Goal: Task Accomplishment & Management: Manage account settings

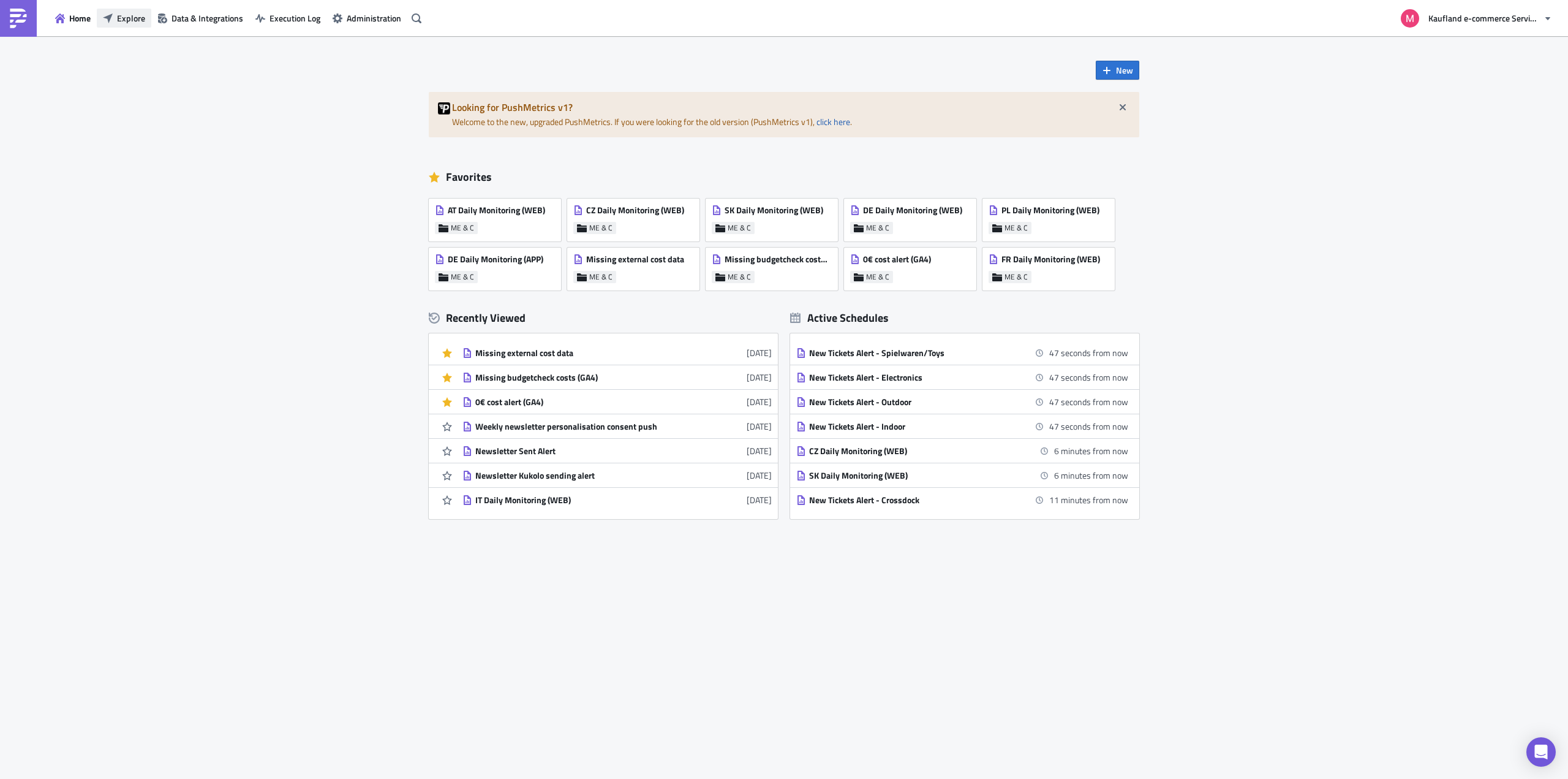
click at [141, 17] on span "Explore" at bounding box center [130, 18] width 28 height 13
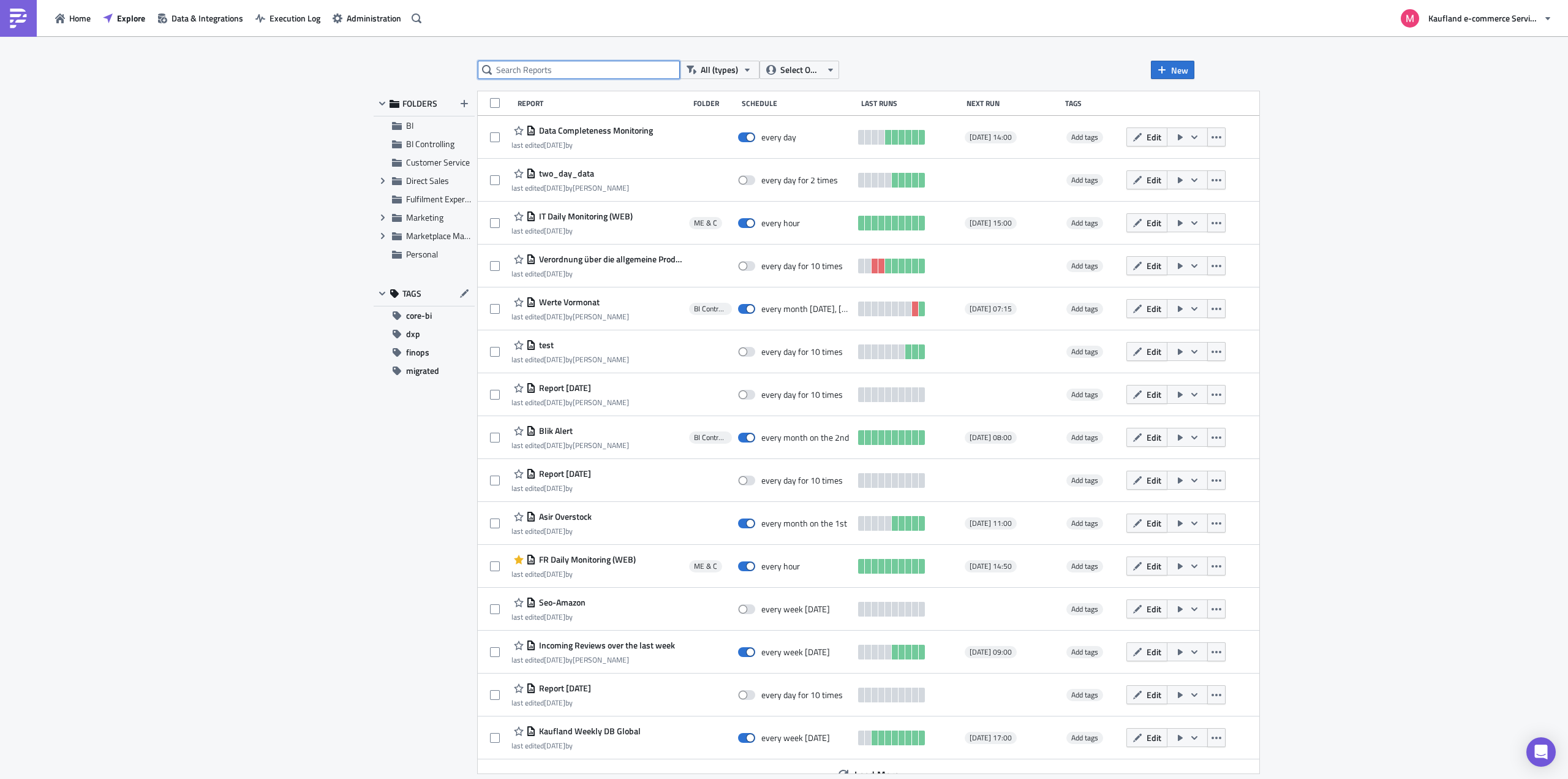
click at [527, 73] on input "text" at bounding box center [579, 69] width 202 height 18
click at [827, 72] on icon "button" at bounding box center [830, 70] width 10 height 10
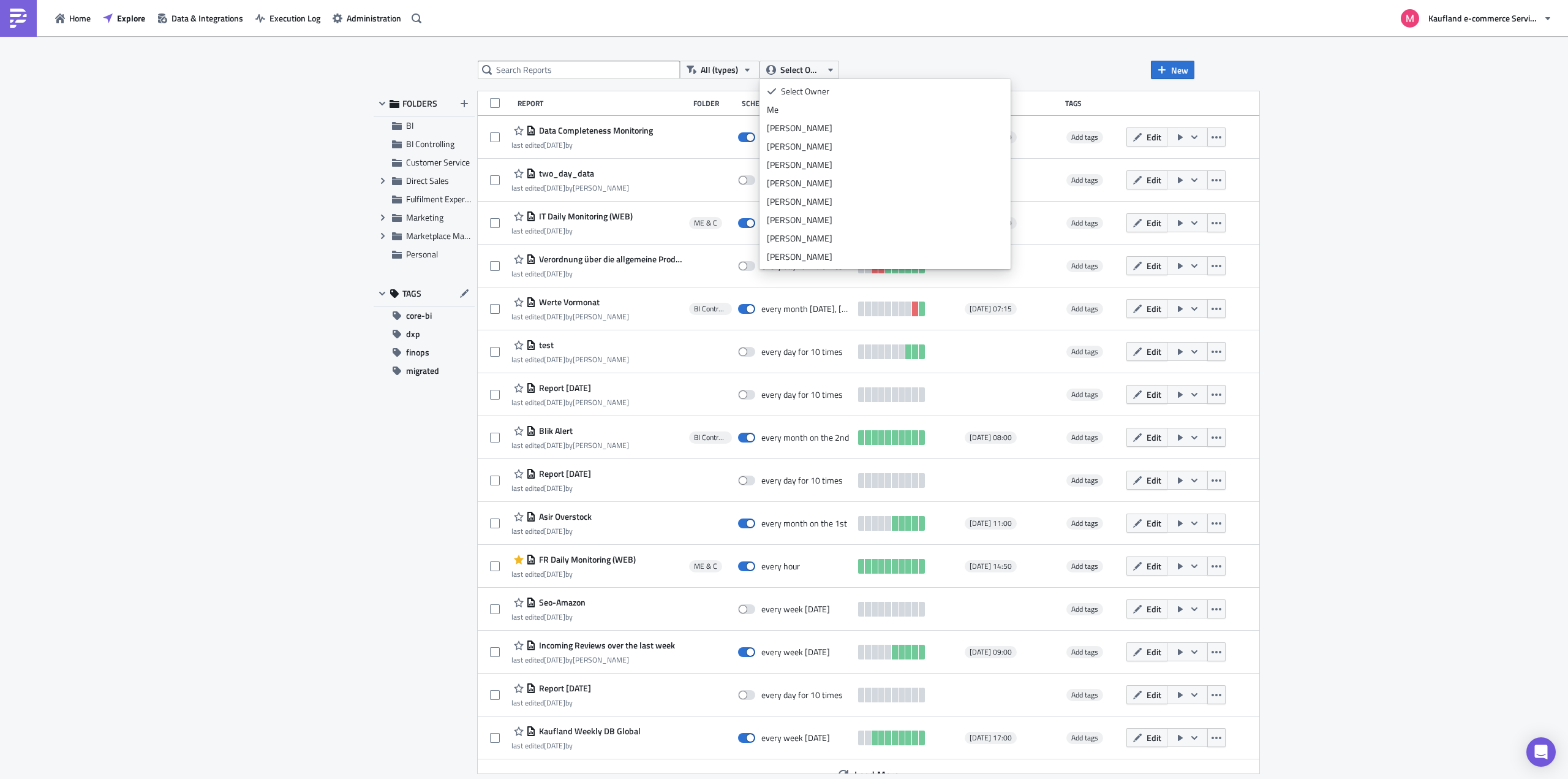
click at [788, 106] on div "Me" at bounding box center [885, 109] width 237 height 12
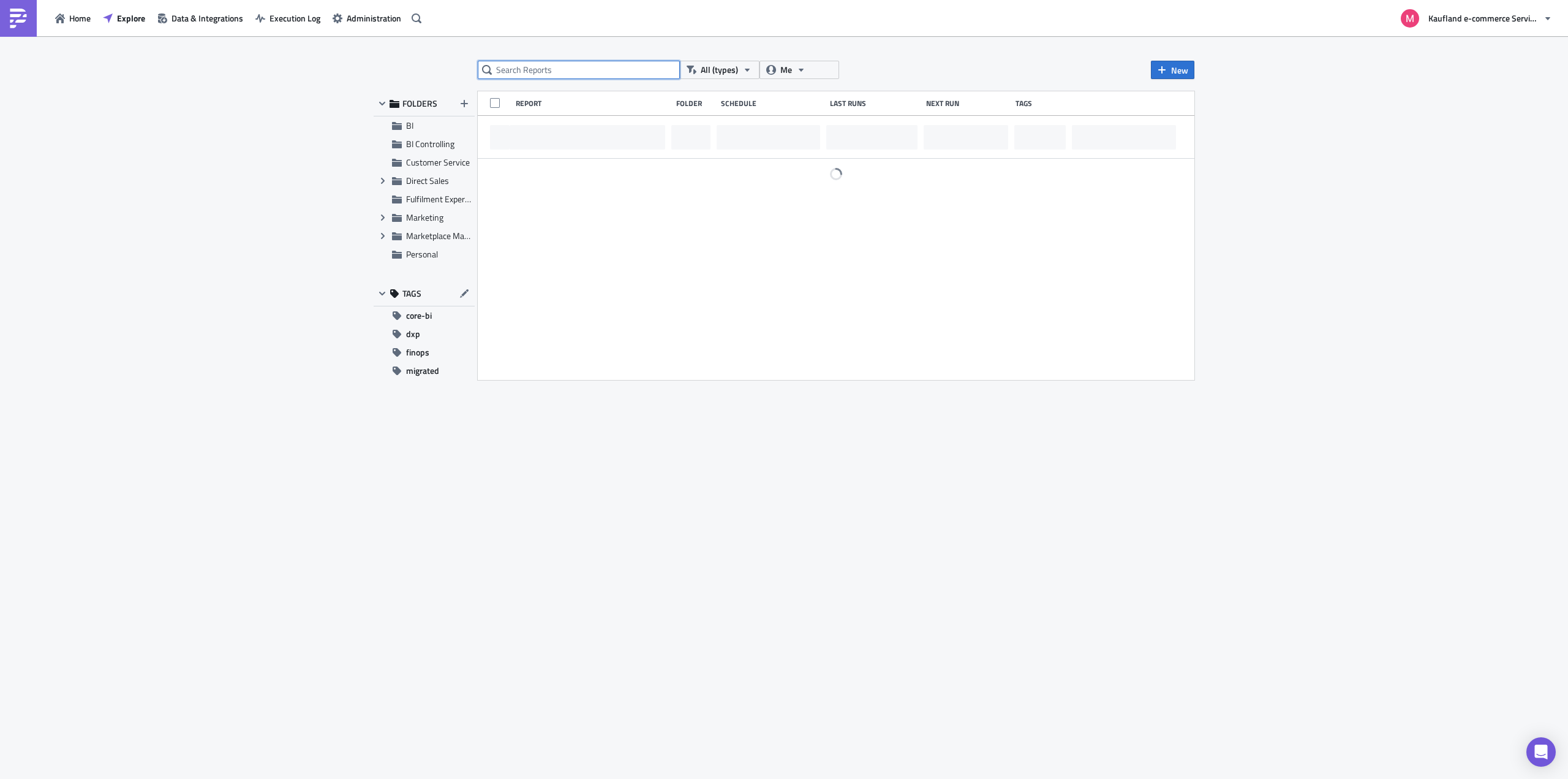
click at [587, 73] on input "text" at bounding box center [579, 69] width 202 height 18
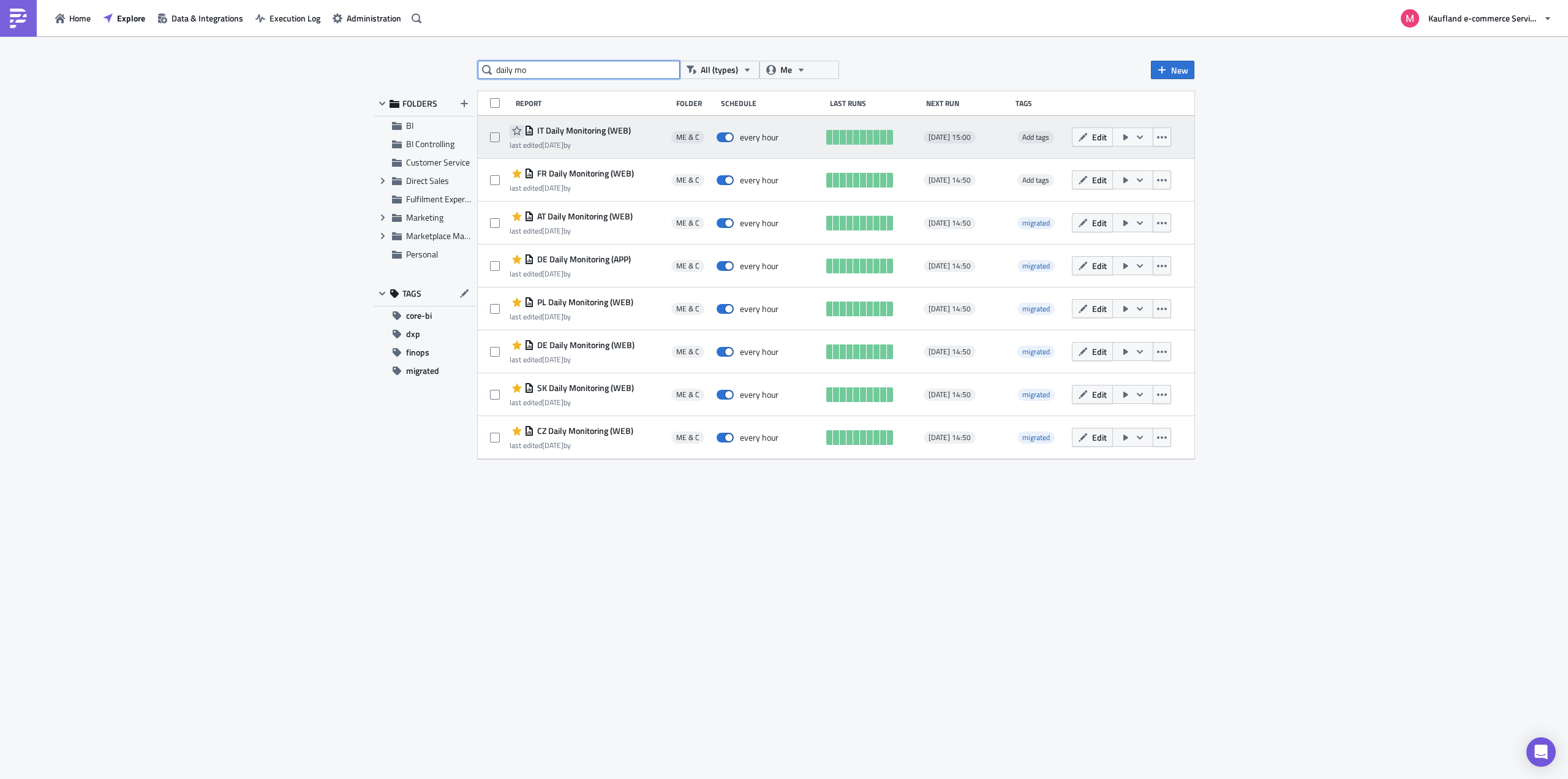
type input "daily mo"
click at [513, 130] on icon "button" at bounding box center [517, 130] width 10 height 10
click at [1095, 141] on span "Edit" at bounding box center [1099, 137] width 14 height 13
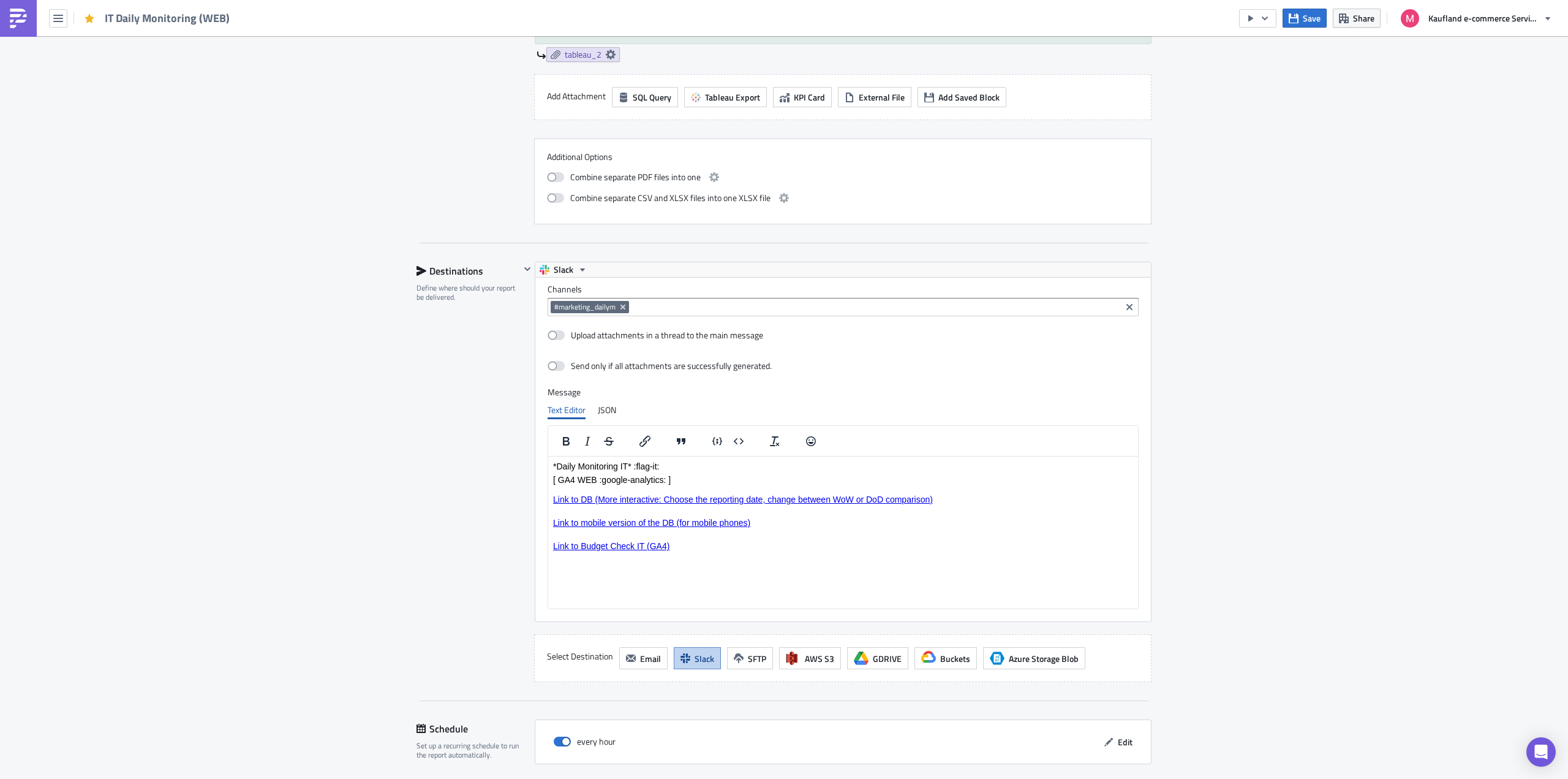
scroll to position [1380, 0]
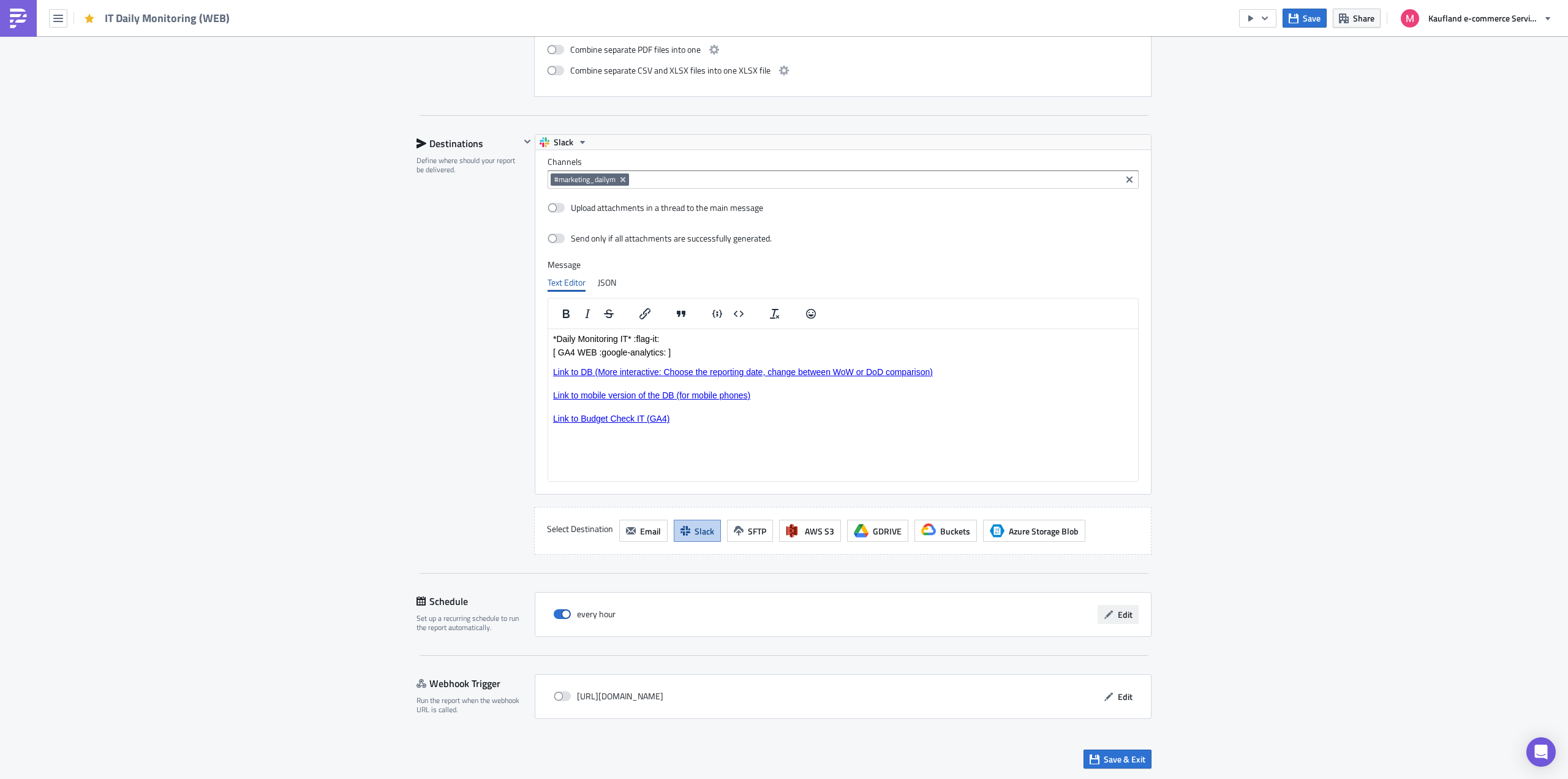
click at [1118, 616] on span "Edit" at bounding box center [1125, 614] width 14 height 13
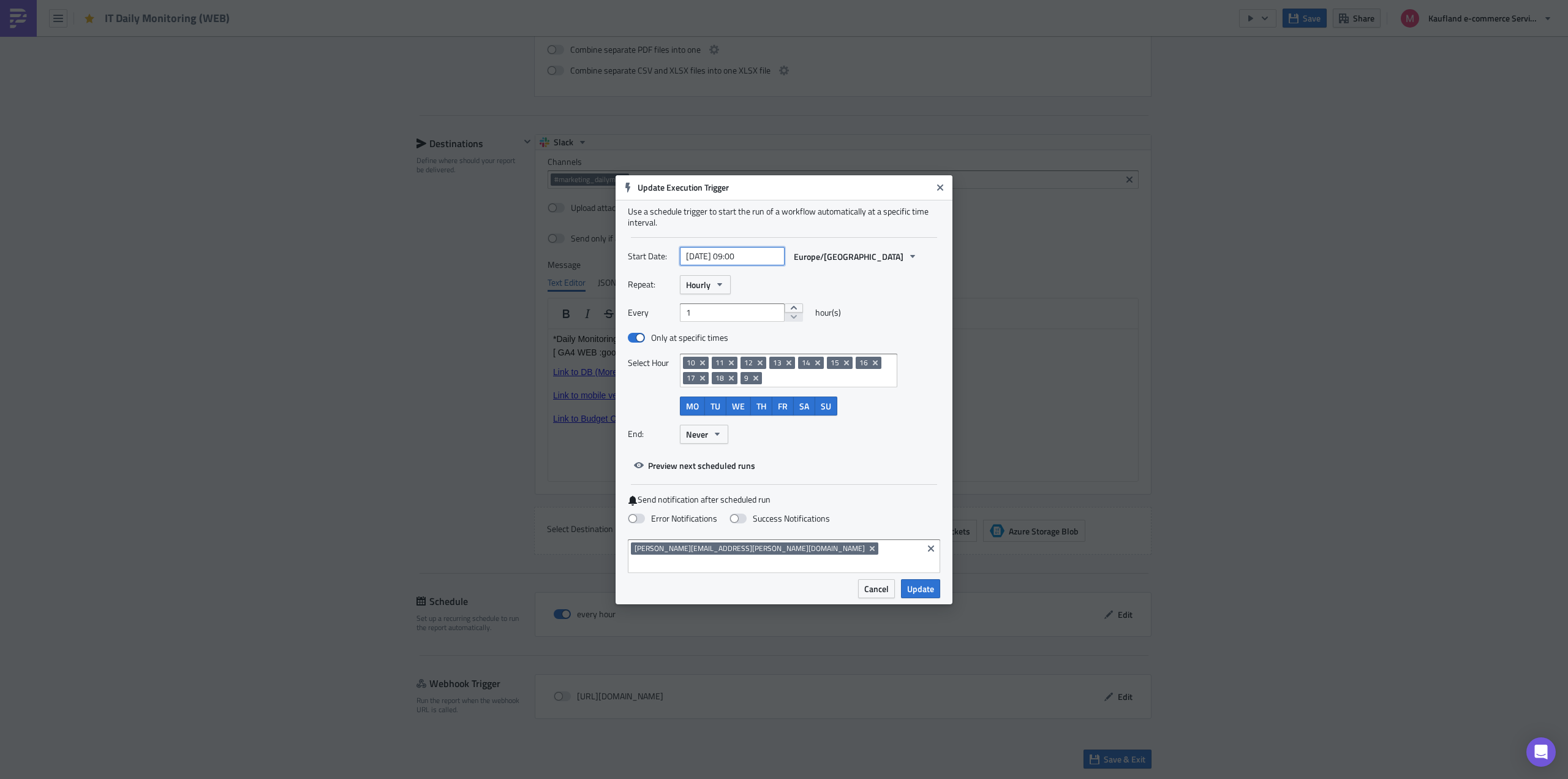
select select "8"
select select "2025"
click at [751, 265] on input "[DATE] 09:00" at bounding box center [733, 256] width 105 height 18
type input "[DATE] 09:50"
click at [933, 275] on div "Start Date: [DATE] 09:50 Europe/[GEOGRAPHIC_DATA]" at bounding box center [784, 261] width 312 height 28
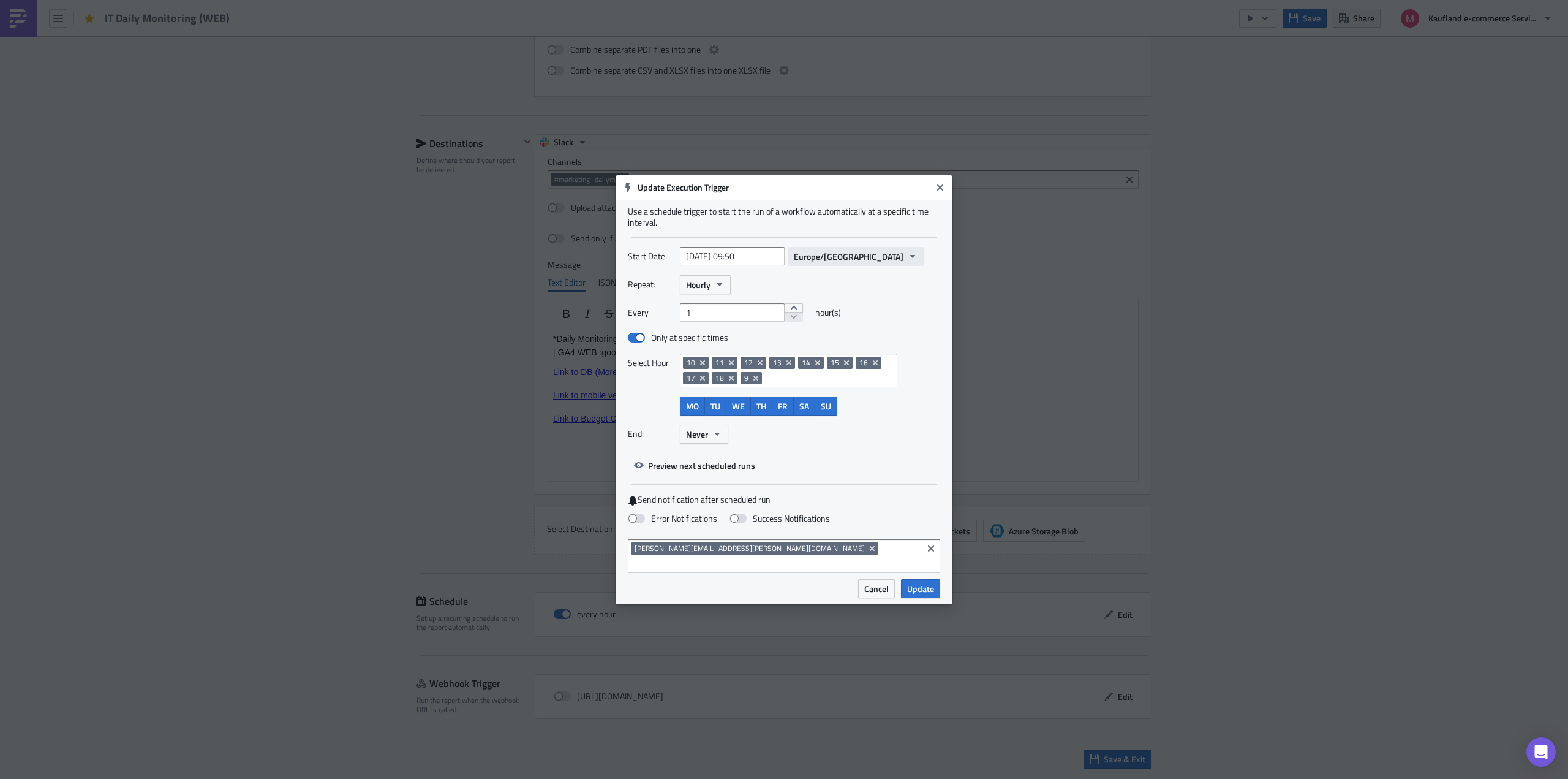
click at [829, 263] on span "Europe/[GEOGRAPHIC_DATA]" at bounding box center [849, 256] width 110 height 13
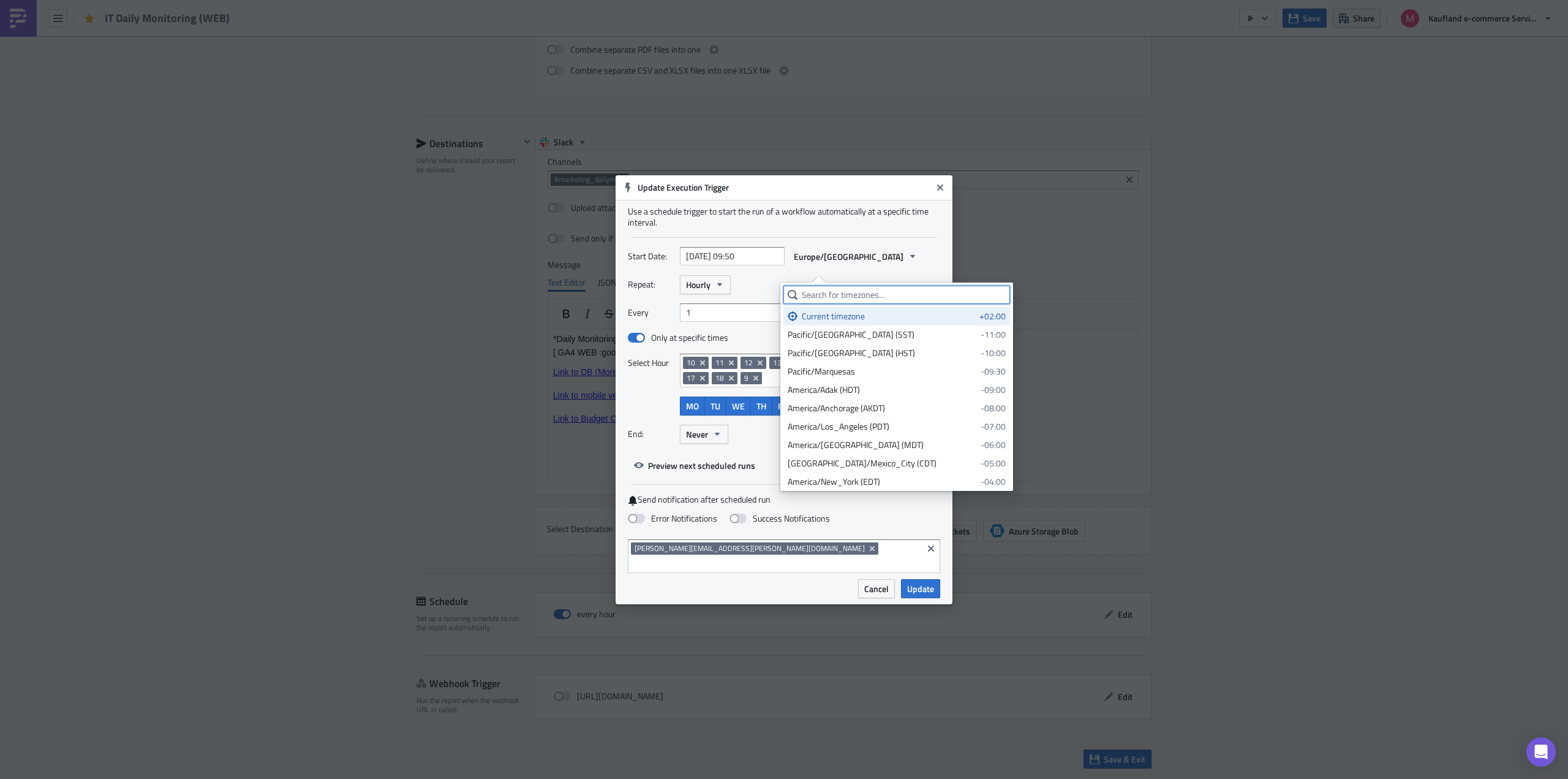
click at [838, 296] on input "text" at bounding box center [896, 294] width 226 height 18
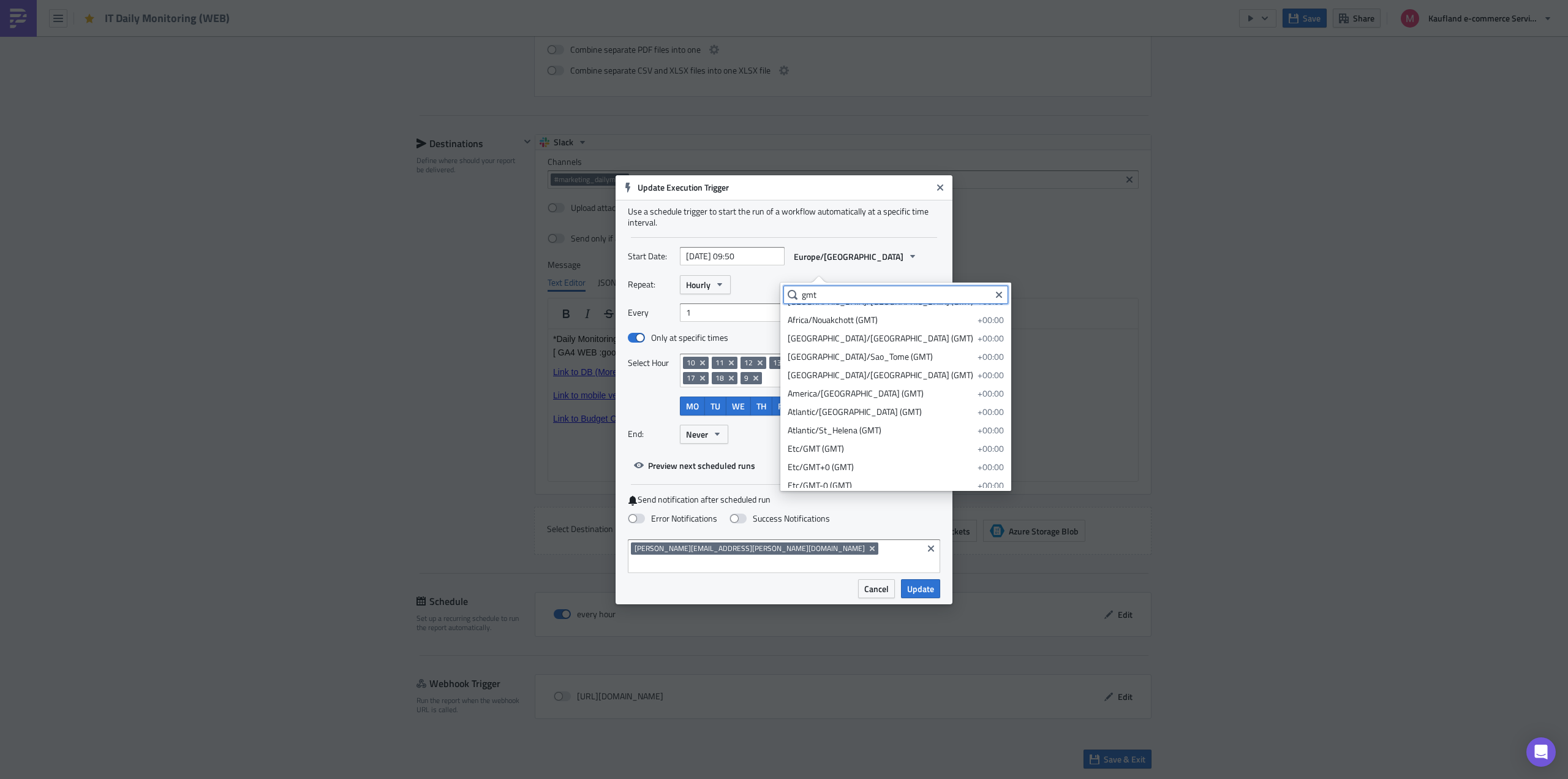
scroll to position [367, 0]
type input "gmt"
click at [846, 482] on ul "Etc/GMT+12 -12:00 Etc/GMT+11 -11:00 Etc/GMT+10 -10:00 Etc/GMT+9 -09:00 Etc/GMT+…" at bounding box center [896, 395] width 225 height 184
click at [876, 257] on div "Start Date: [DATE] 09:50 Europe/[GEOGRAPHIC_DATA]" at bounding box center [784, 257] width 312 height 19
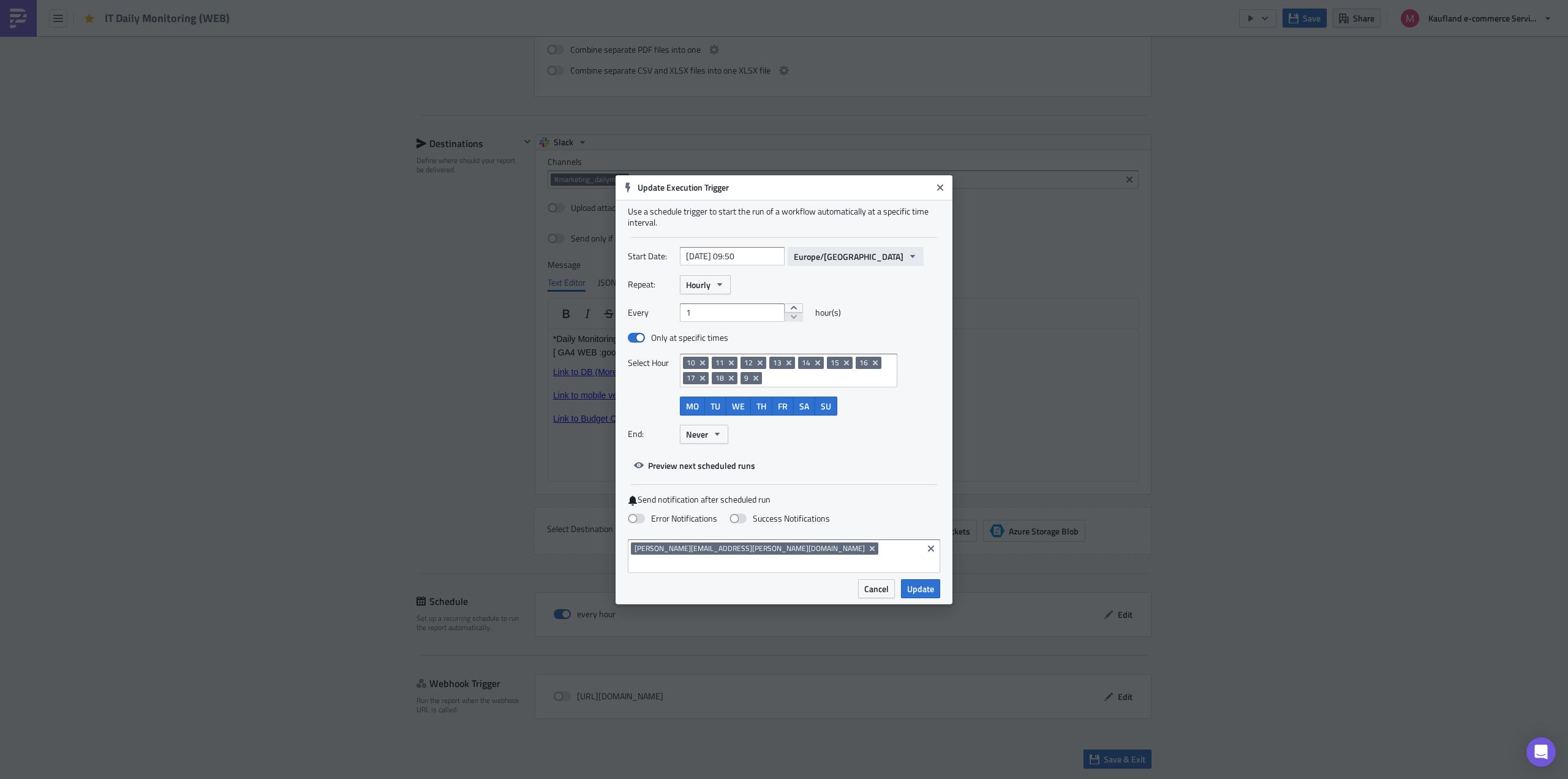
click at [806, 263] on span "Europe/[GEOGRAPHIC_DATA]" at bounding box center [849, 256] width 110 height 13
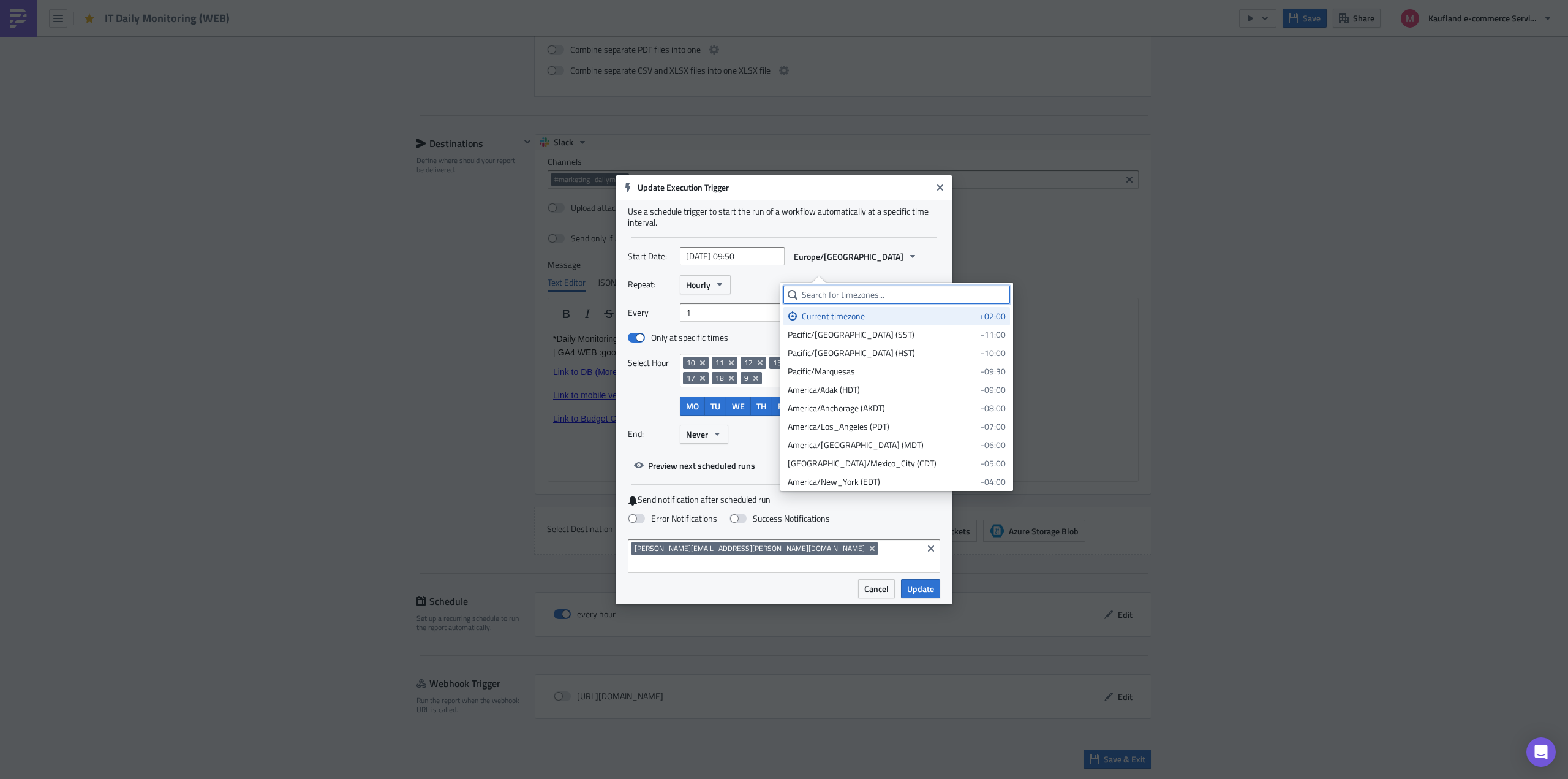
click at [811, 297] on input "text" at bounding box center [896, 294] width 226 height 18
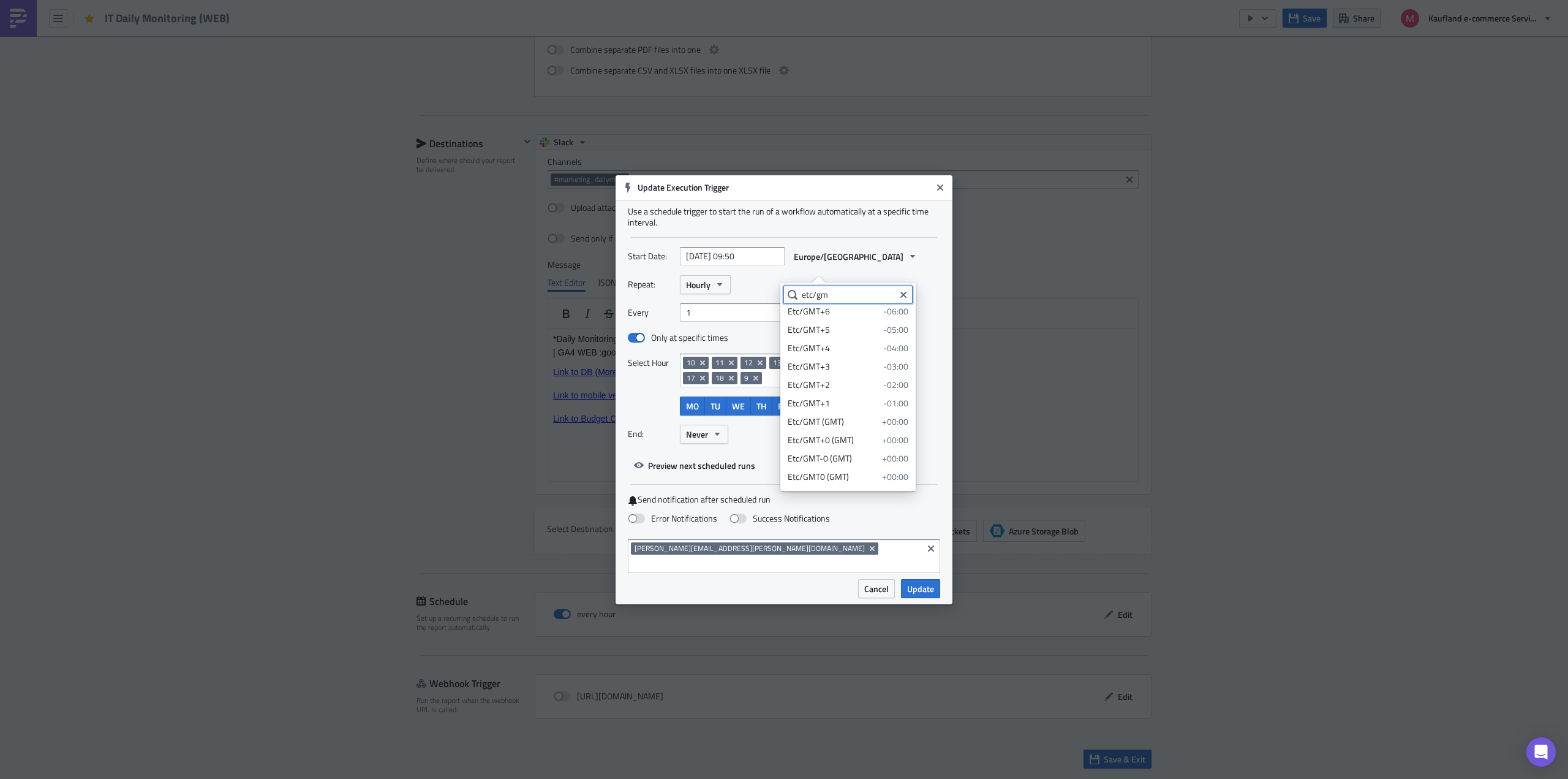
scroll to position [122, 0]
type input "etc/gm"
click at [849, 413] on div "Etc/GMT (GMT)" at bounding box center [832, 413] width 90 height 12
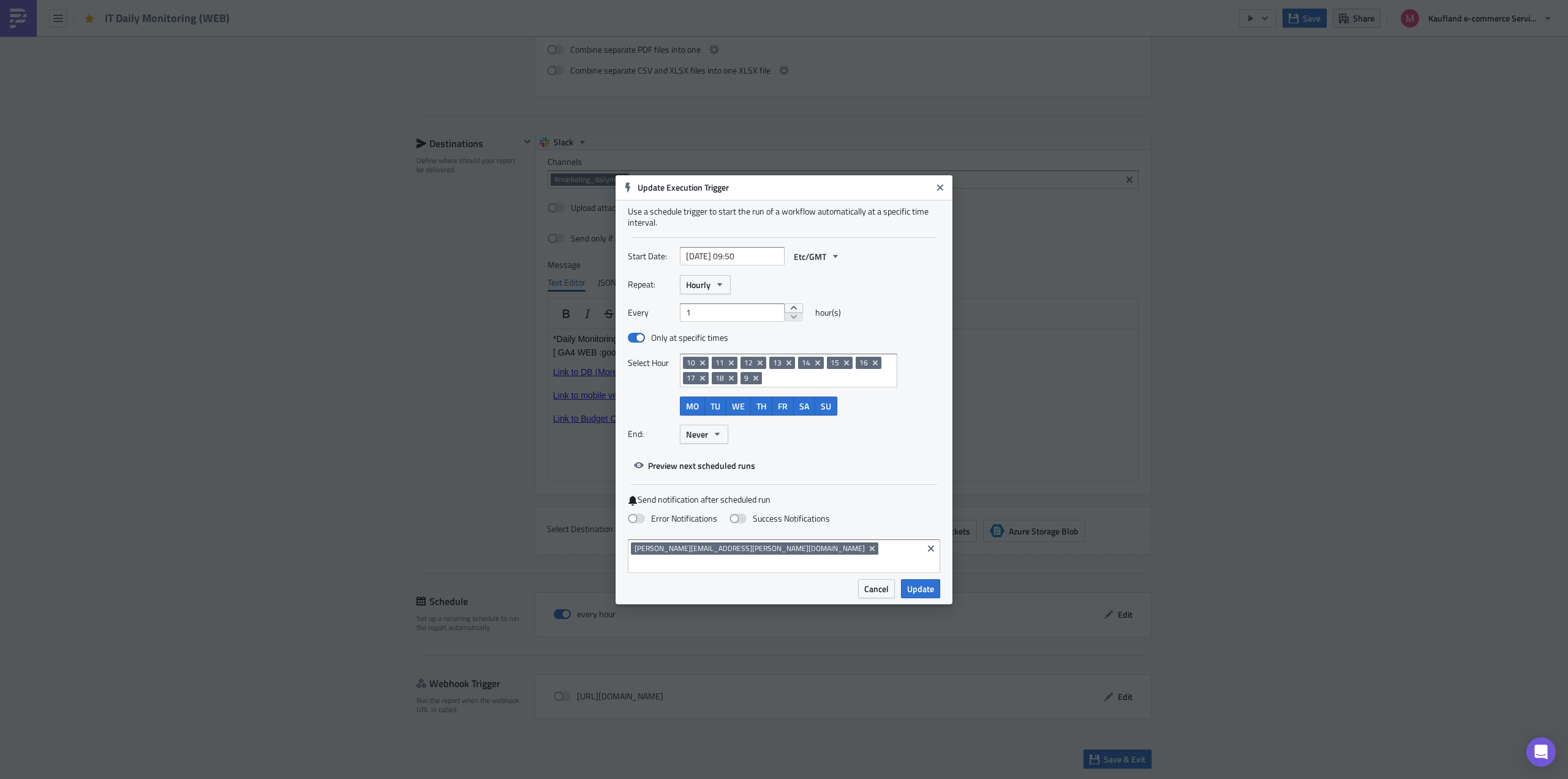
scroll to position [0, 0]
click at [915, 582] on span "Update" at bounding box center [920, 588] width 27 height 13
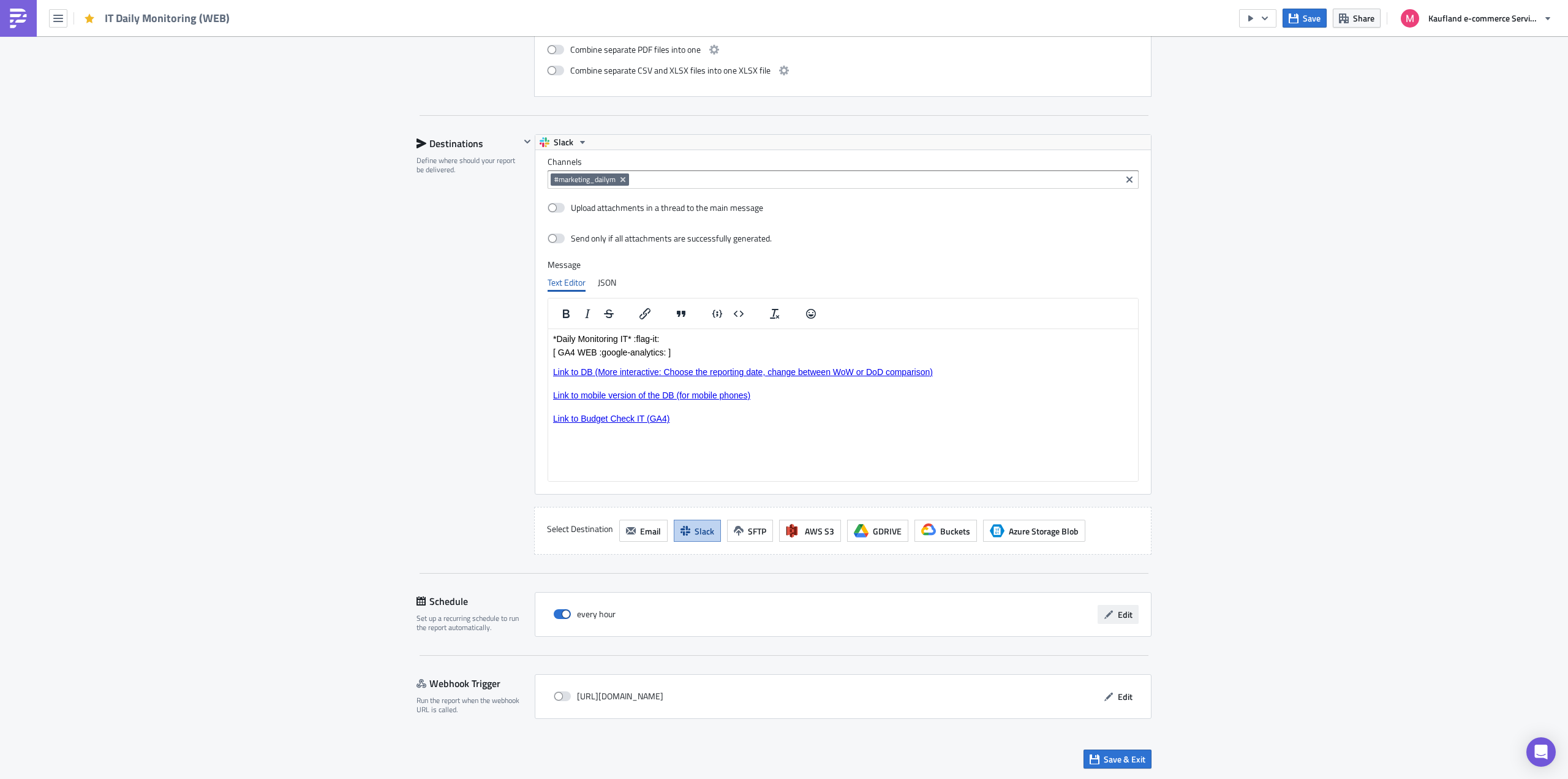
click at [1118, 615] on span "Edit" at bounding box center [1125, 614] width 14 height 13
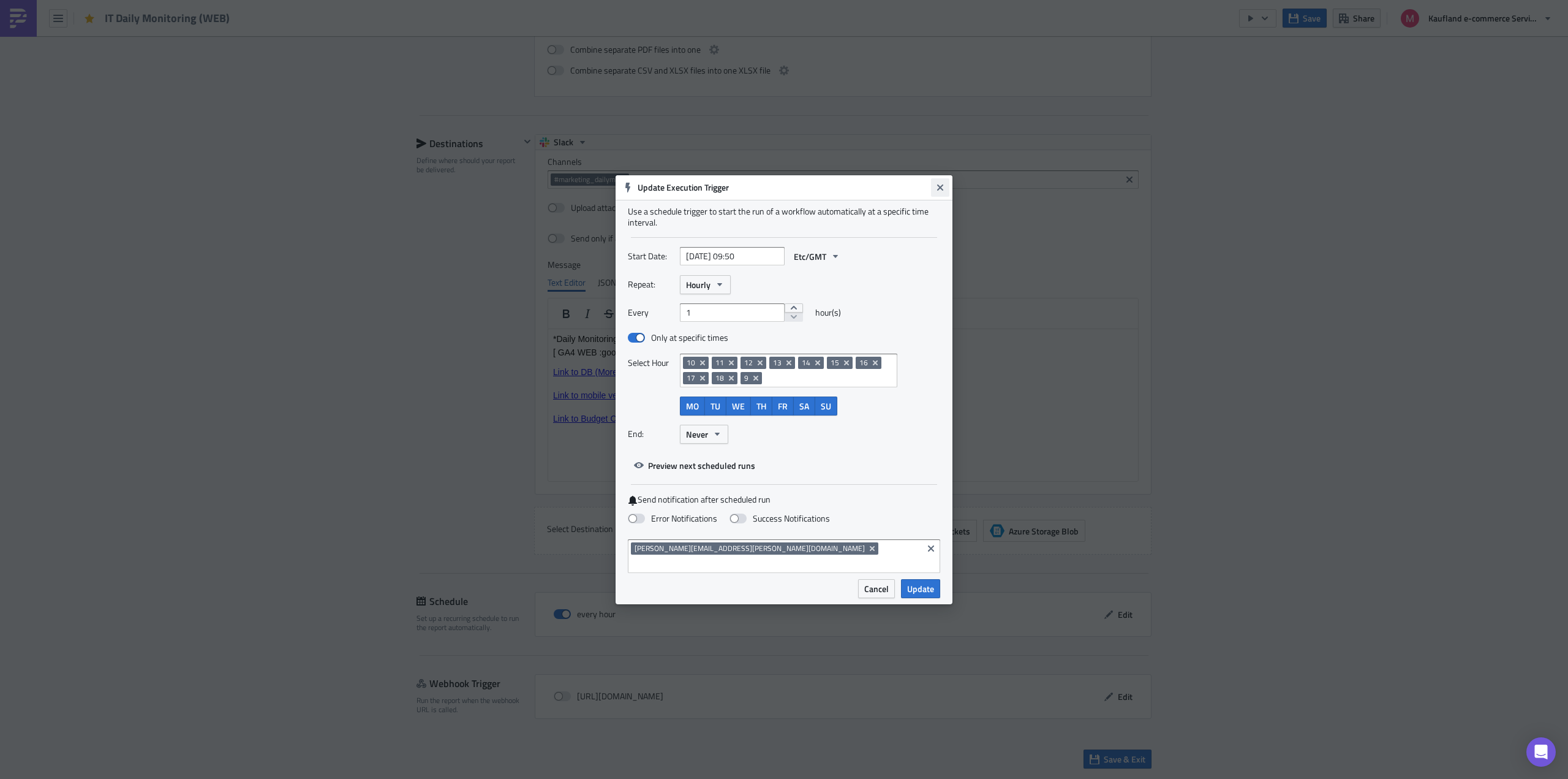
click at [940, 190] on icon "Close" at bounding box center [940, 187] width 6 height 6
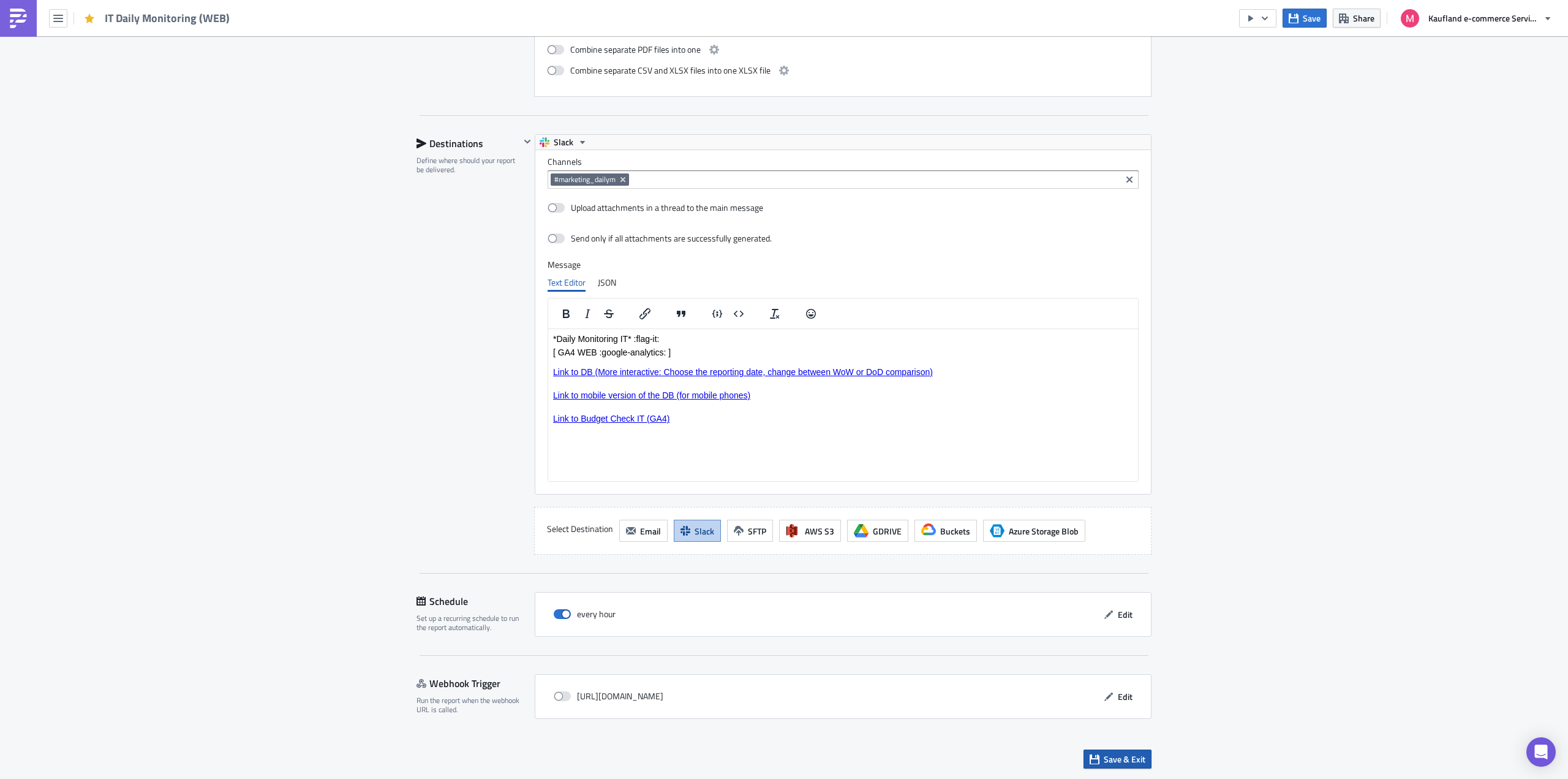
click at [1116, 763] on span "Save & Exit" at bounding box center [1125, 758] width 41 height 13
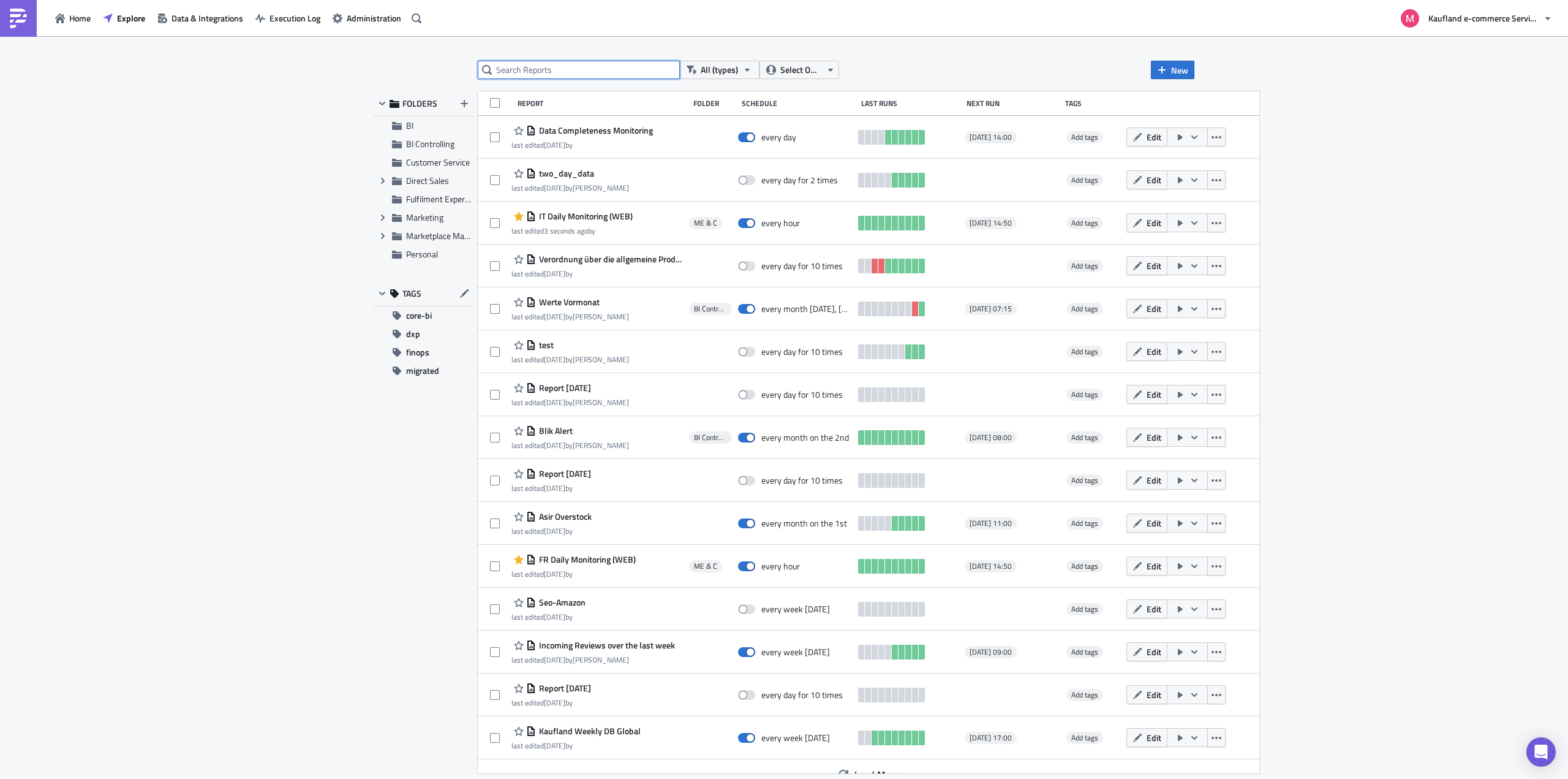
click at [562, 65] on input "text" at bounding box center [579, 69] width 202 height 18
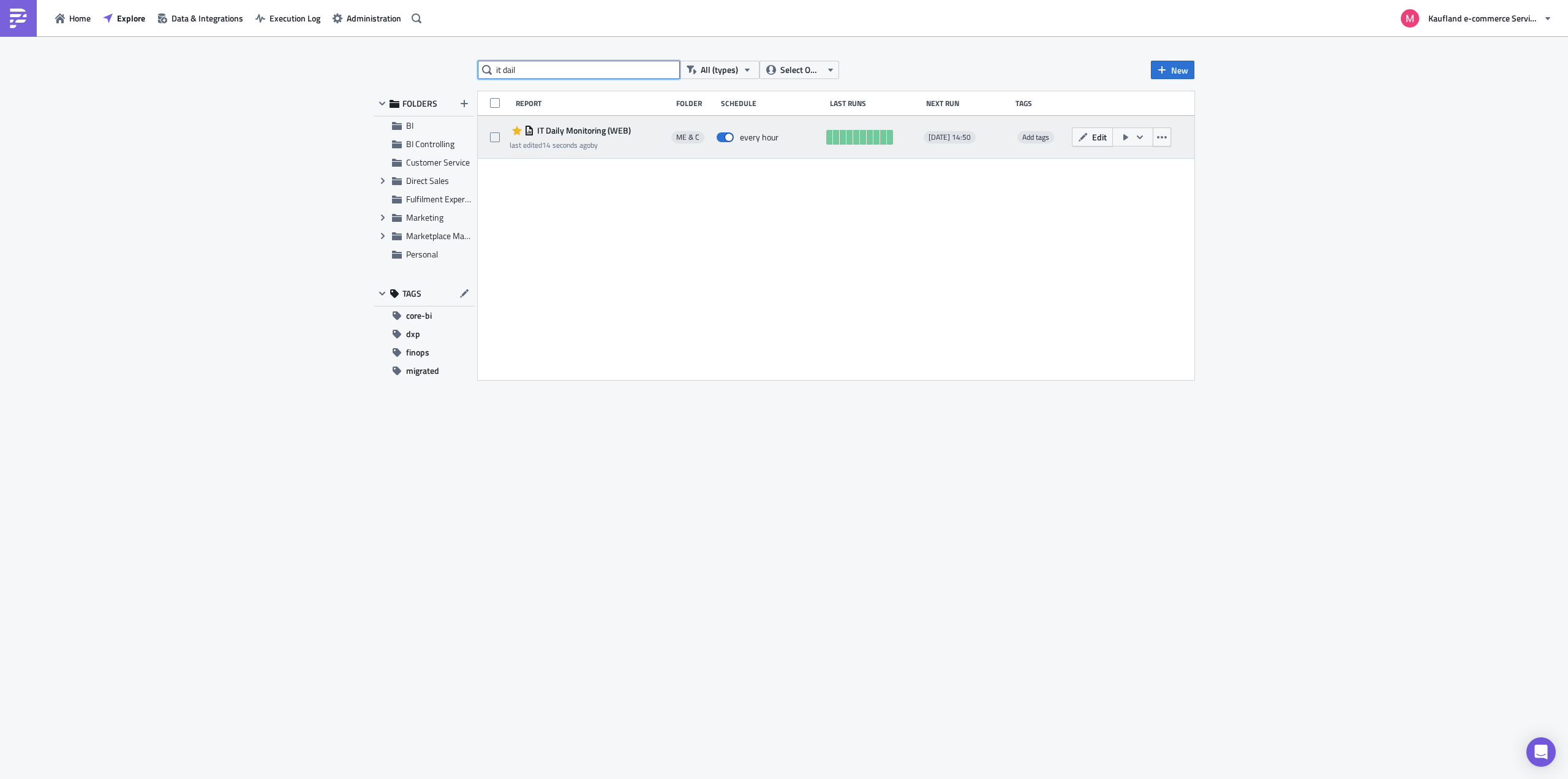
type input "it dail"
click at [567, 126] on span "IT Daily Monitoring (WEB)" at bounding box center [583, 130] width 97 height 11
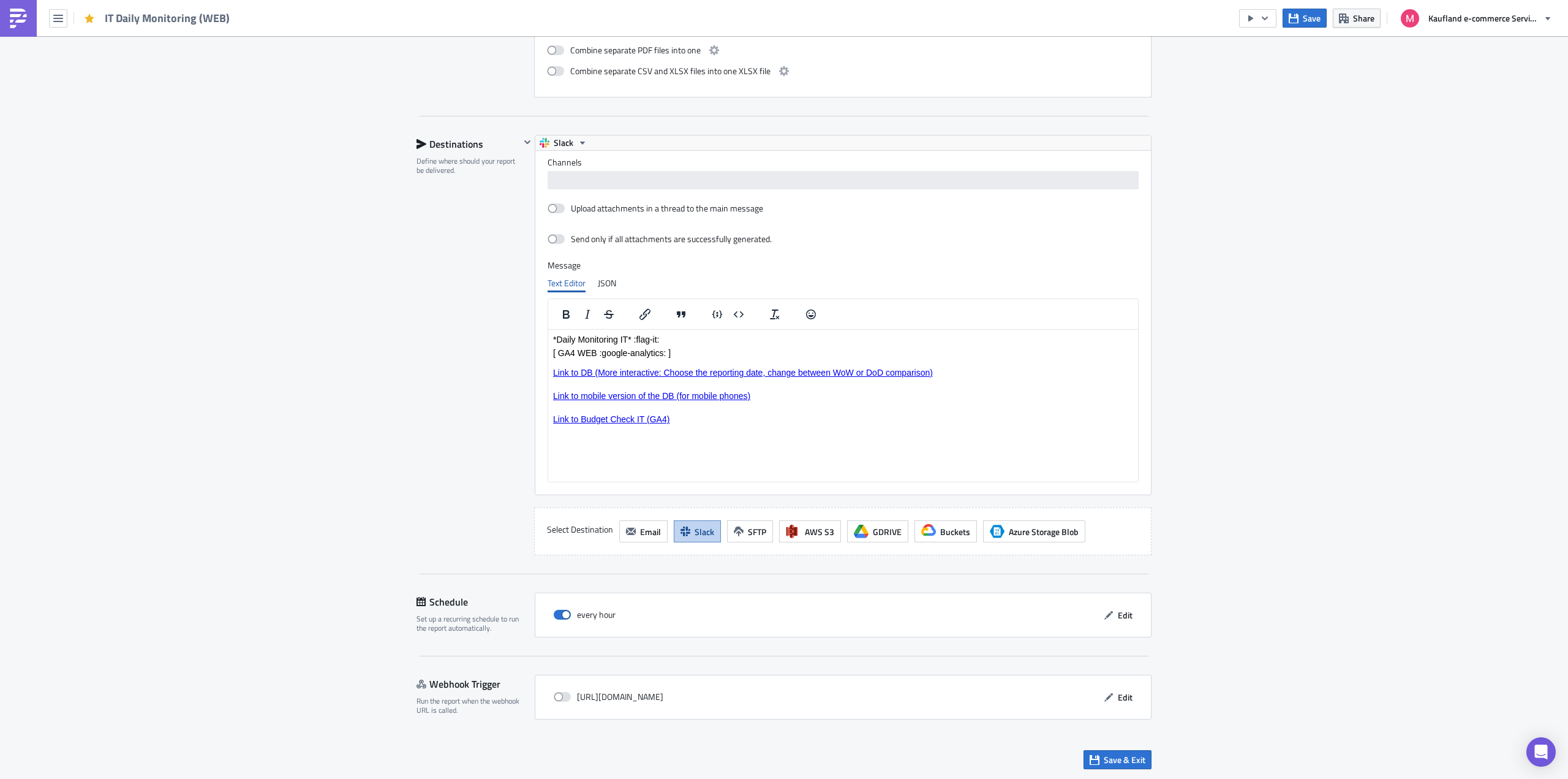
scroll to position [1380, 0]
click at [1119, 615] on span "Edit" at bounding box center [1125, 614] width 14 height 13
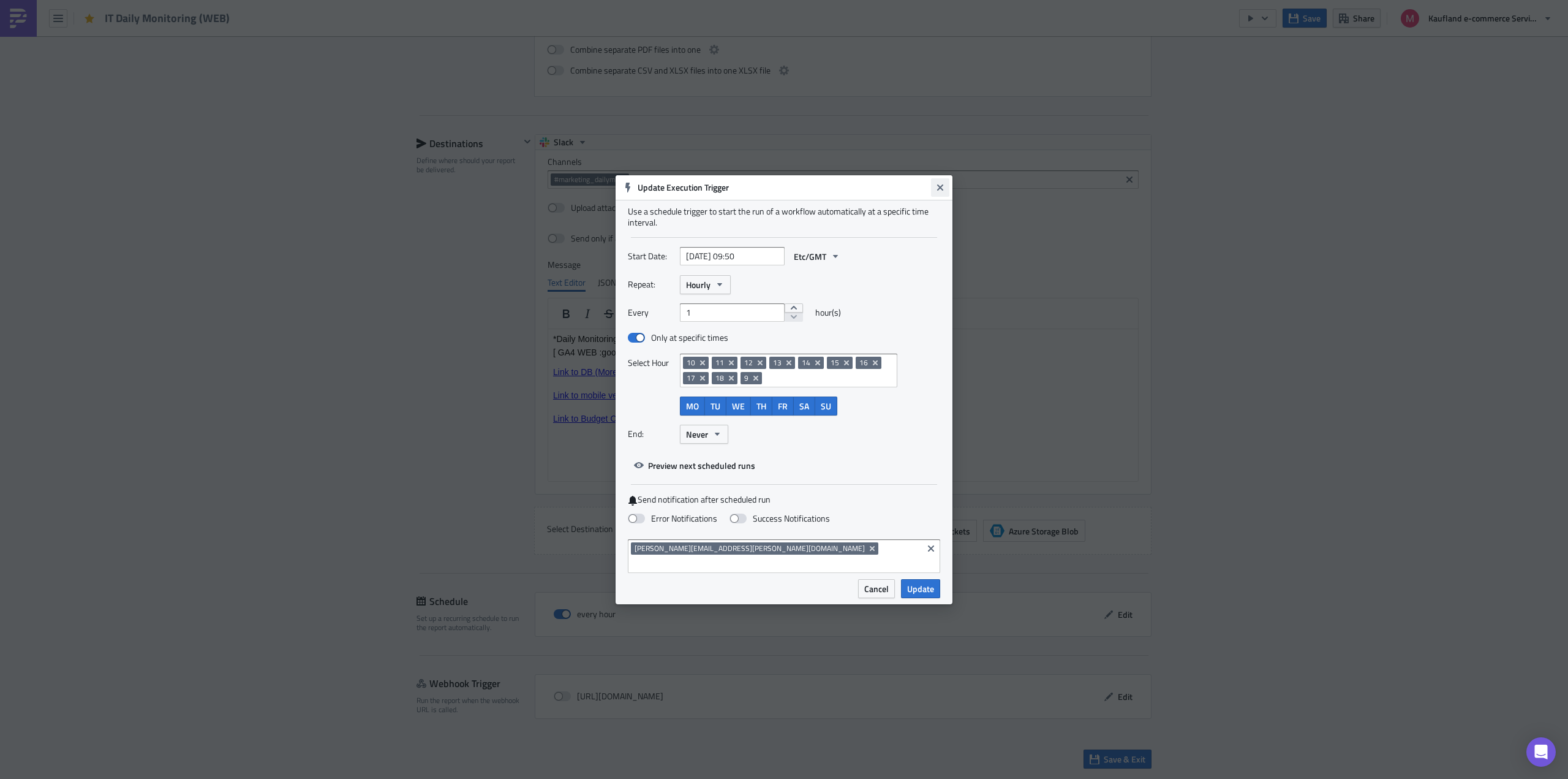
click at [943, 192] on icon "Close" at bounding box center [940, 188] width 10 height 10
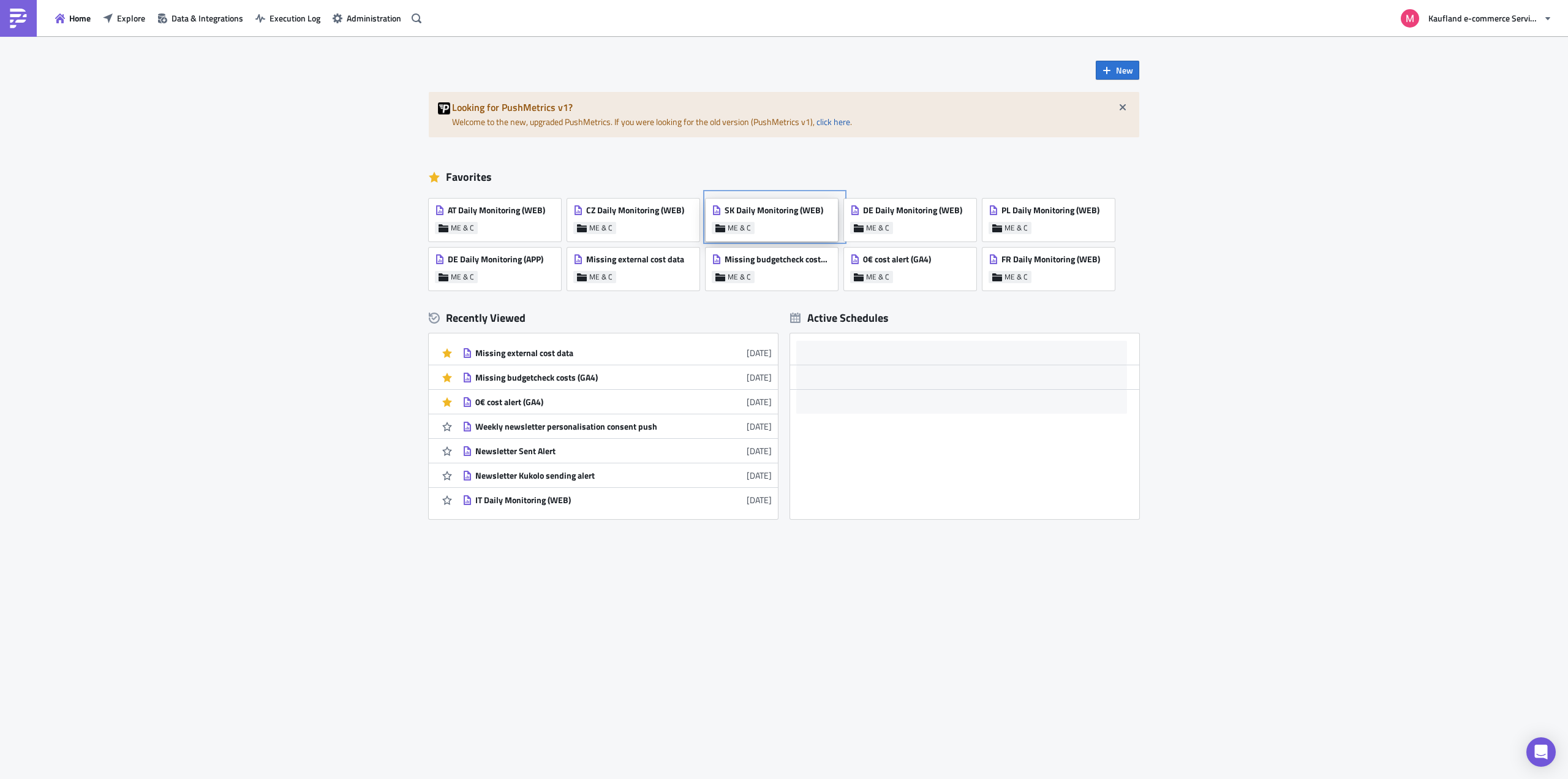
click at [780, 210] on span "SK Daily Monitoring (WEB)" at bounding box center [774, 210] width 99 height 11
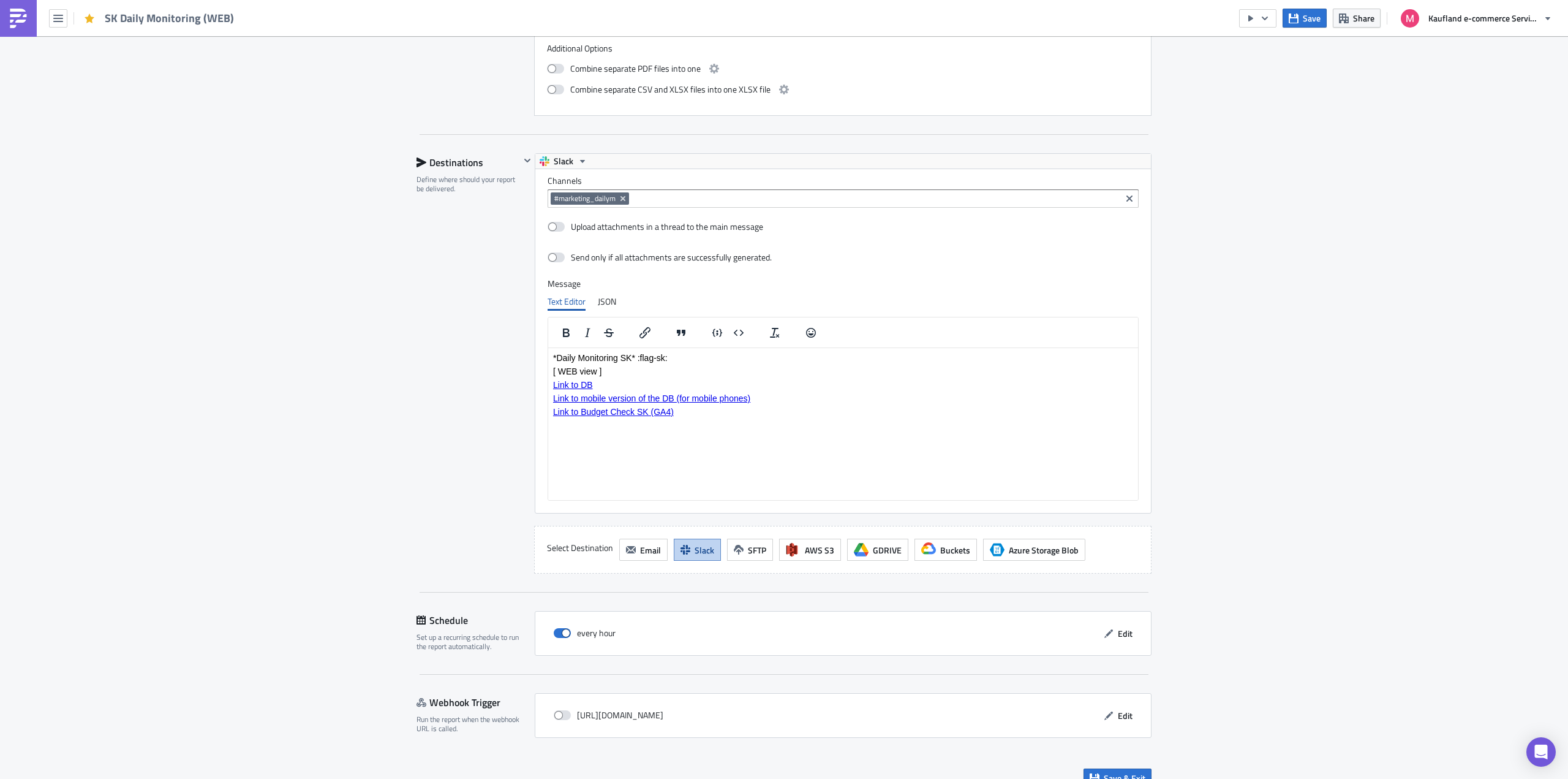
scroll to position [1380, 0]
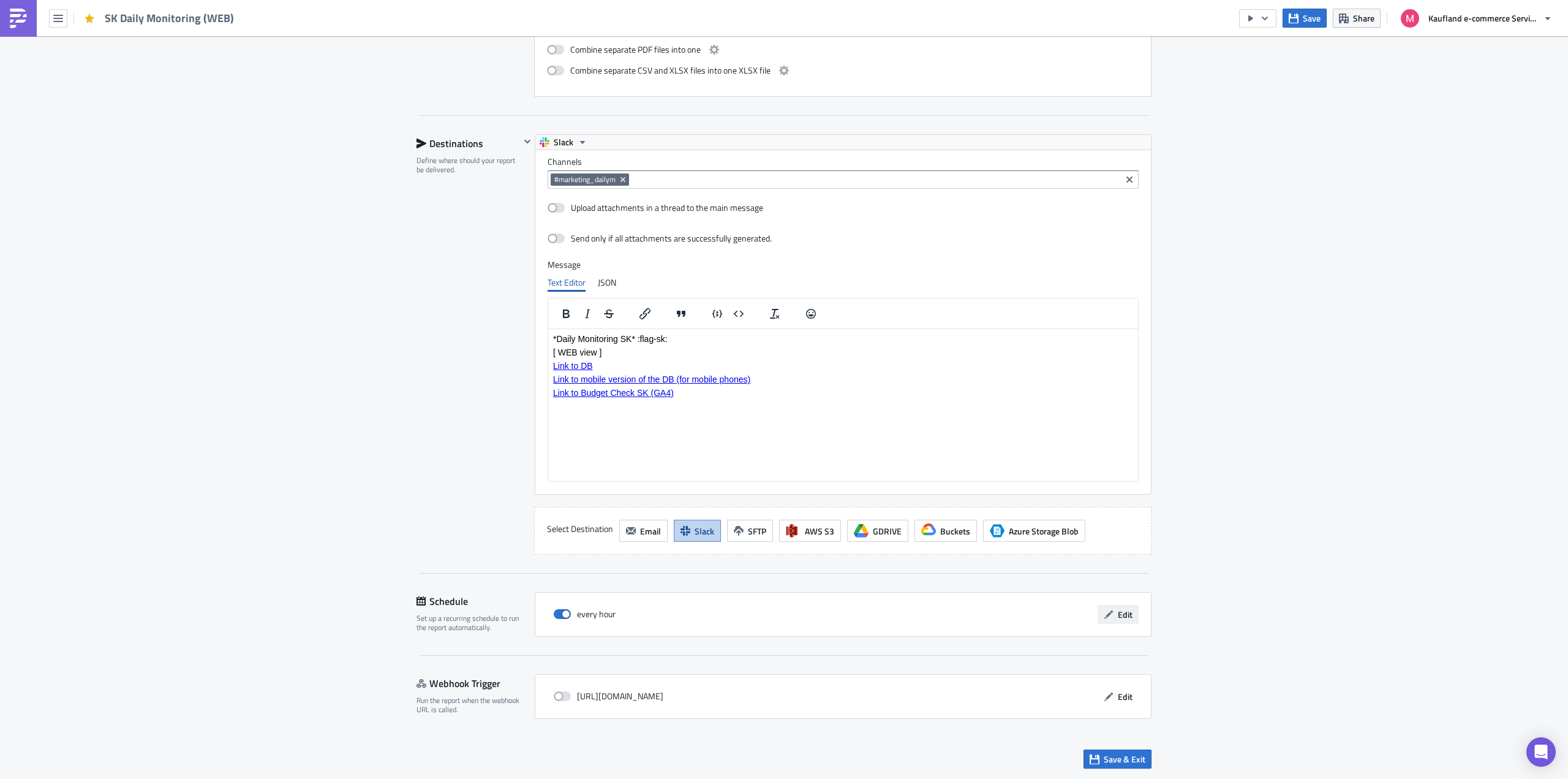
click at [1106, 617] on icon "button" at bounding box center [1109, 614] width 10 height 10
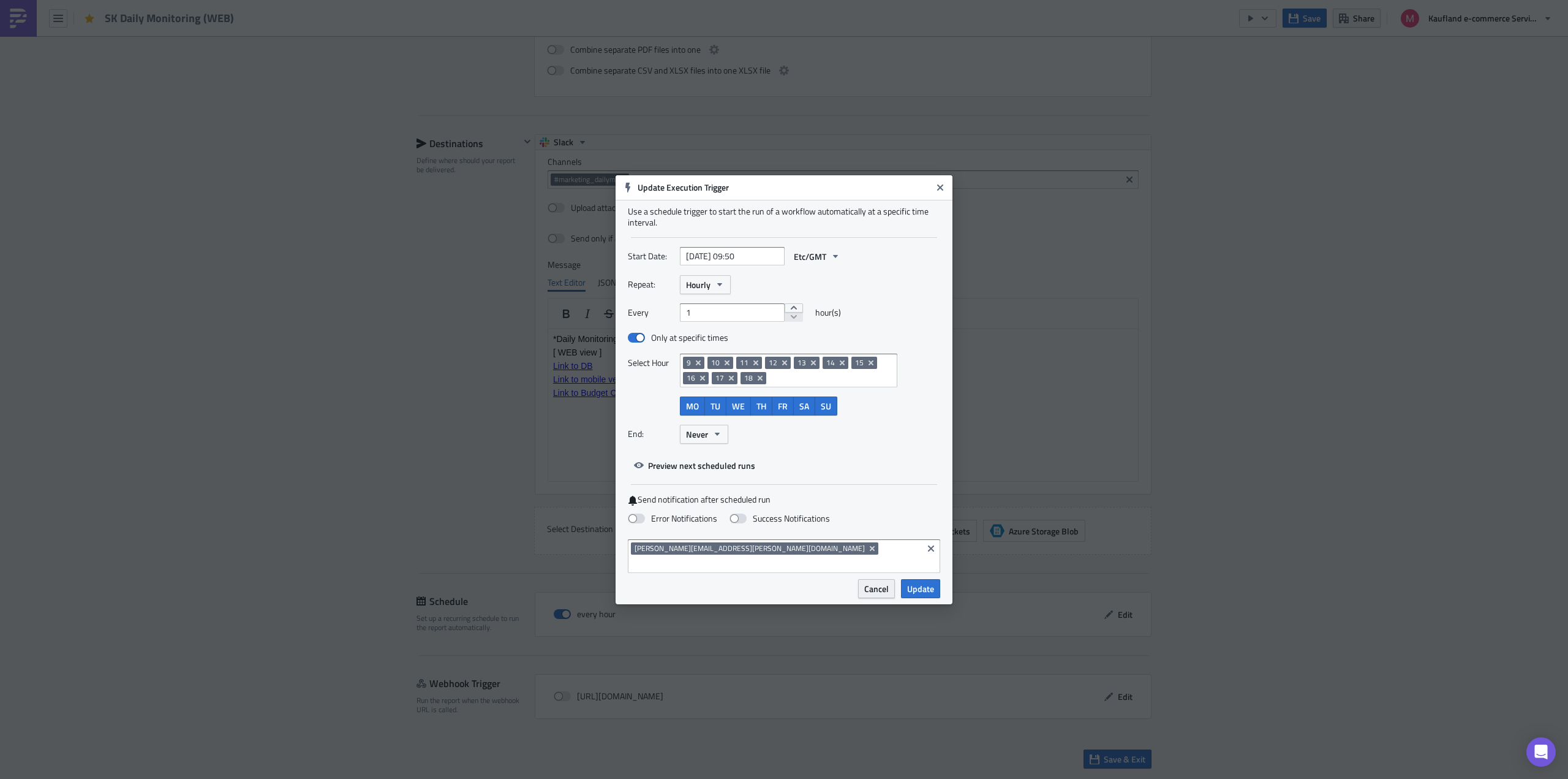
click at [873, 589] on button "Cancel" at bounding box center [877, 588] width 37 height 19
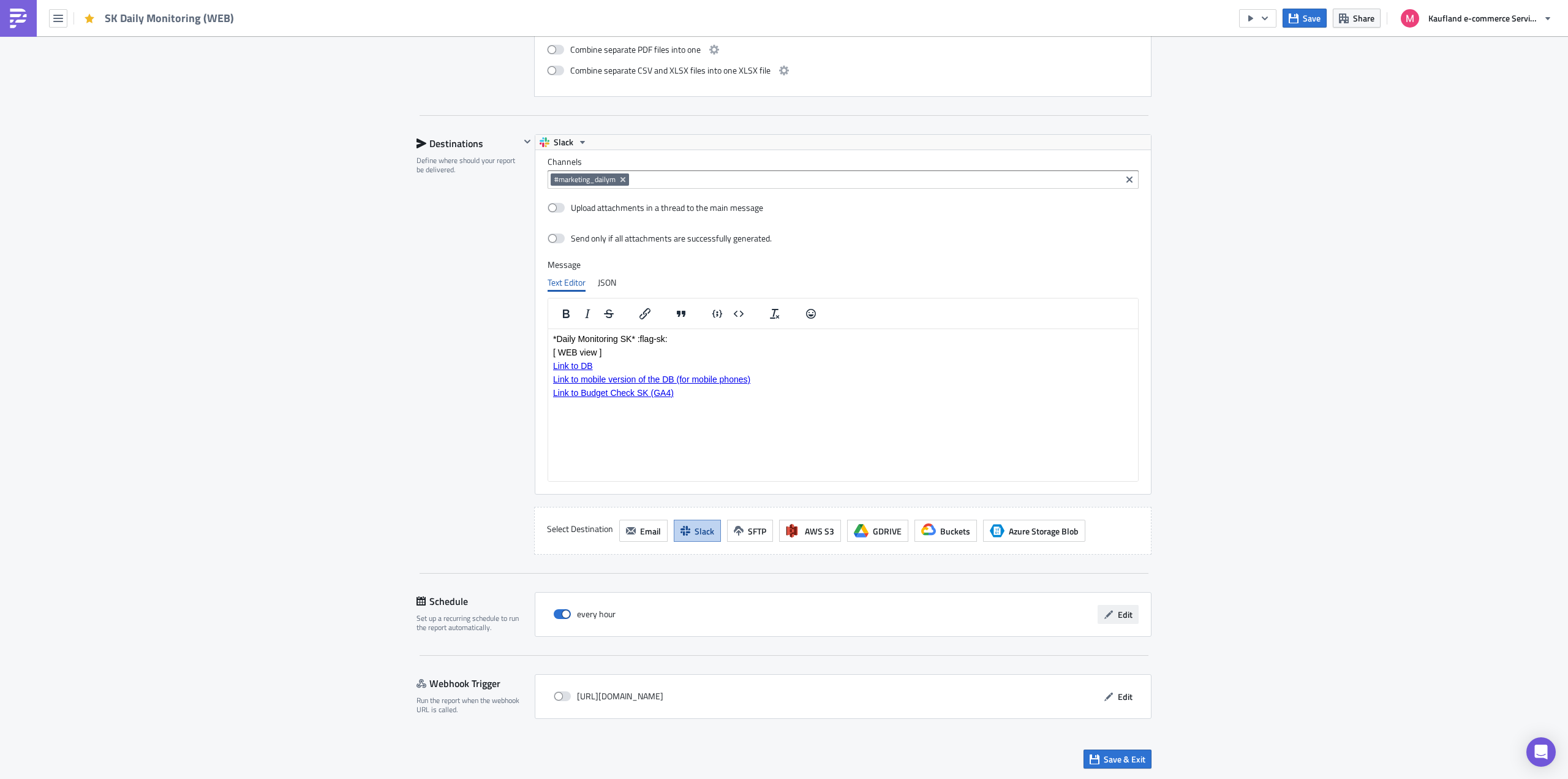
click at [1120, 618] on span "Edit" at bounding box center [1125, 614] width 14 height 13
